Goal: Find contact information: Find contact information

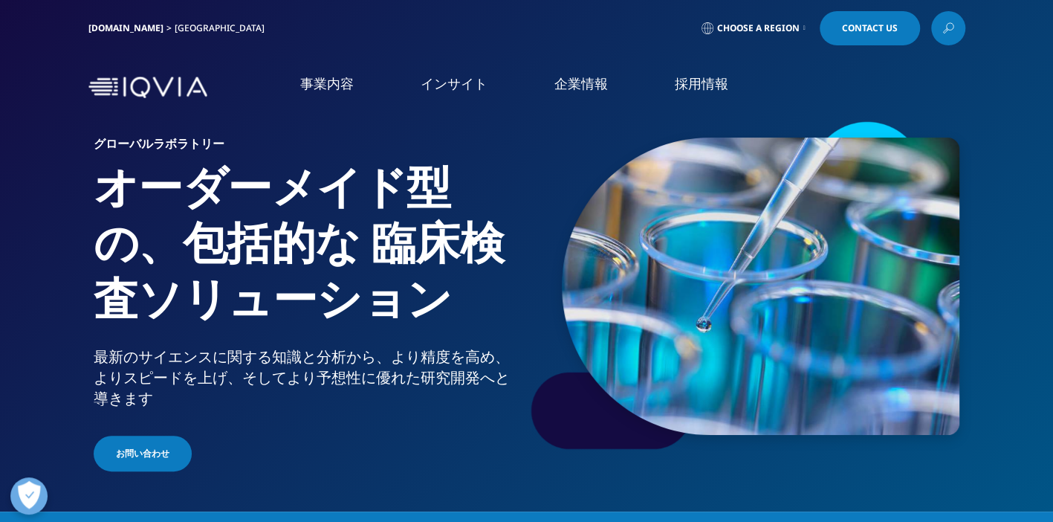
click at [150, 97] on img at bounding box center [147, 88] width 119 height 22
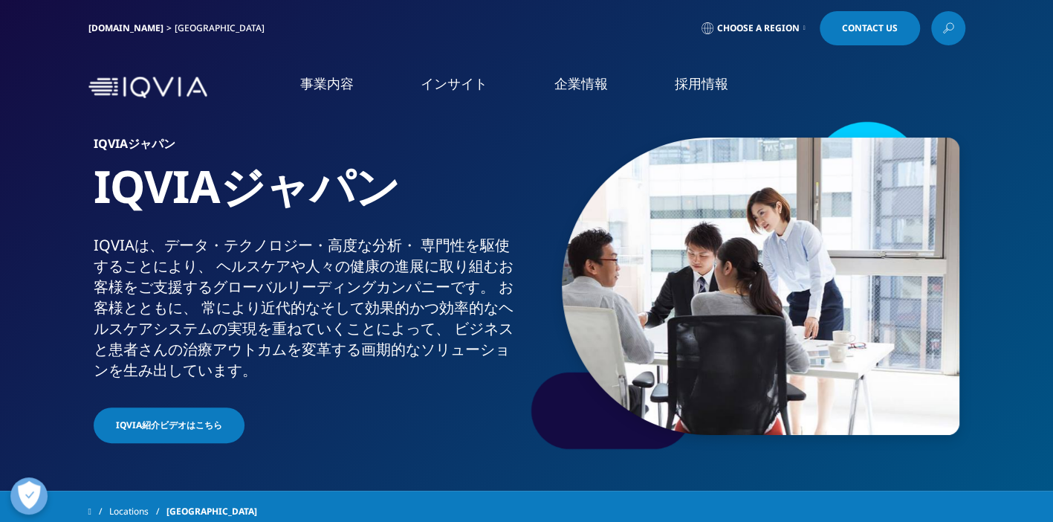
click at [52, 249] on link "アクセス" at bounding box center [193, 246] width 343 height 17
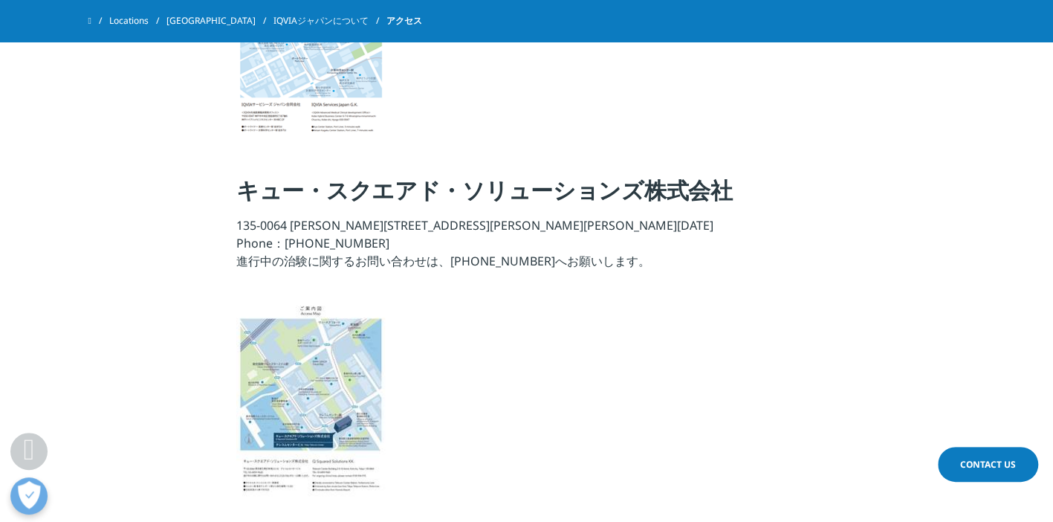
scroll to position [1858, 0]
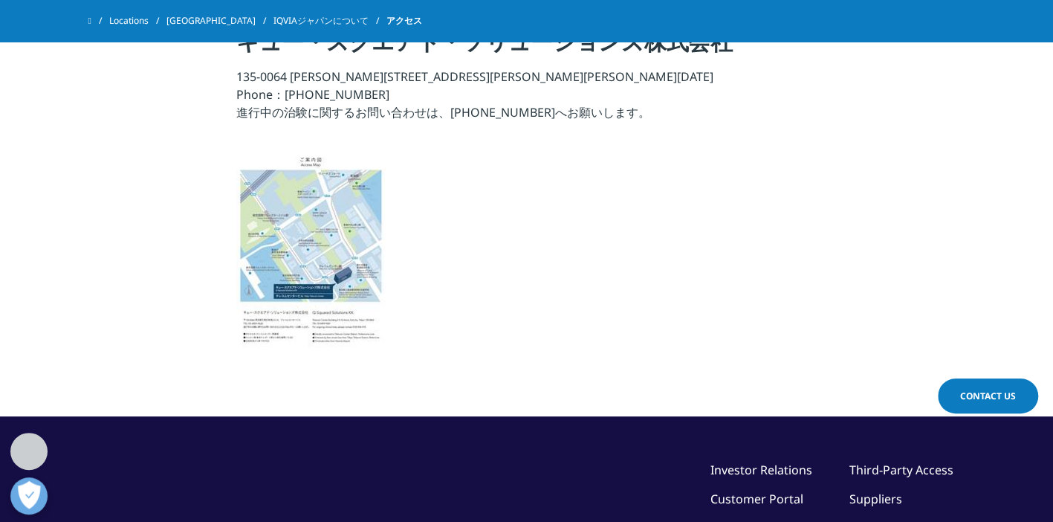
click at [340, 271] on img at bounding box center [310, 250] width 149 height 210
